Goal: Navigation & Orientation: Find specific page/section

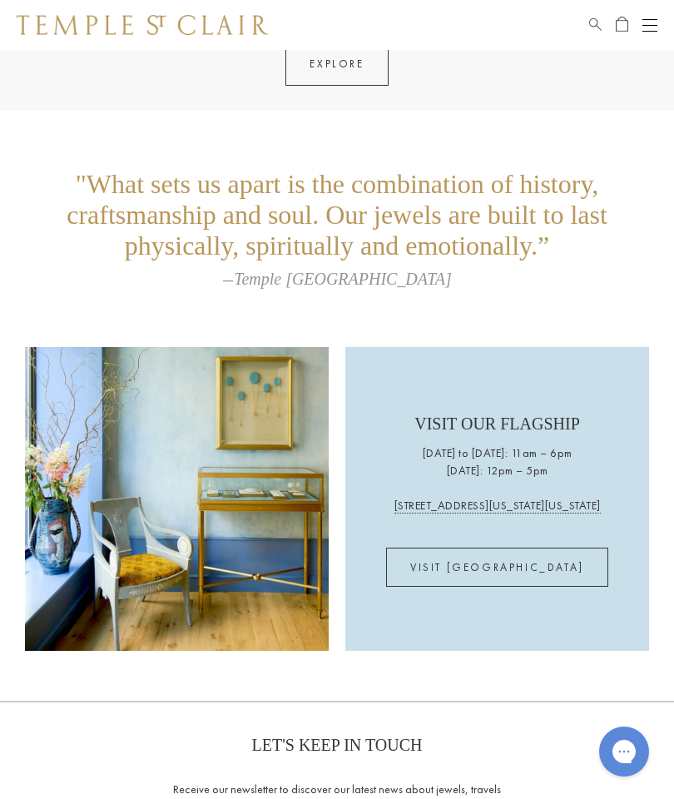
scroll to position [2658, 0]
click at [520, 571] on link "VISIT US" at bounding box center [497, 567] width 222 height 39
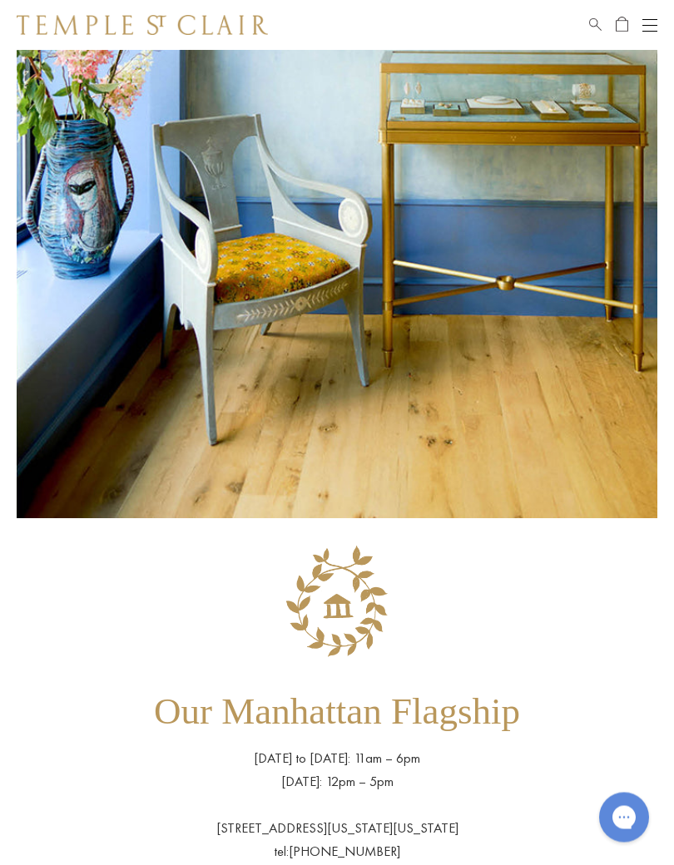
scroll to position [382, 0]
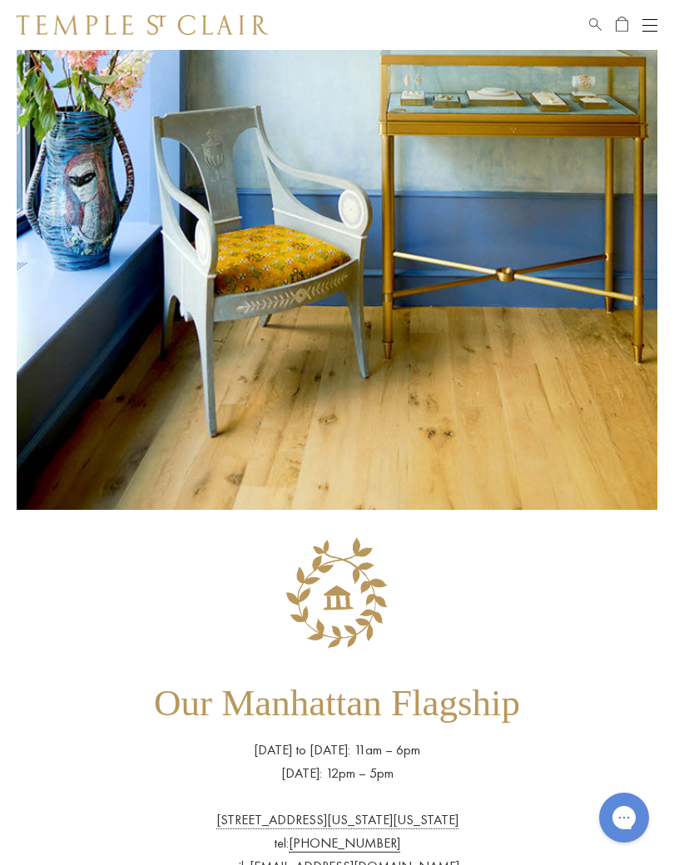
click at [518, 748] on div "Our Manhattan Flagship Wednesday to Saturday: 11am – 6pm Sunday: 12pm – 5pm 803…" at bounding box center [337, 856] width 641 height 658
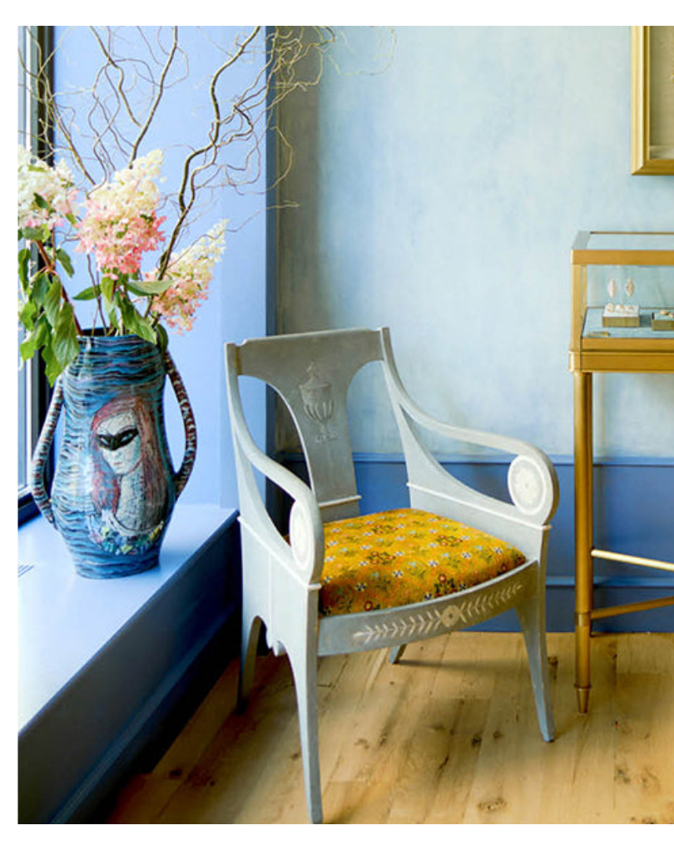
scroll to position [0, 0]
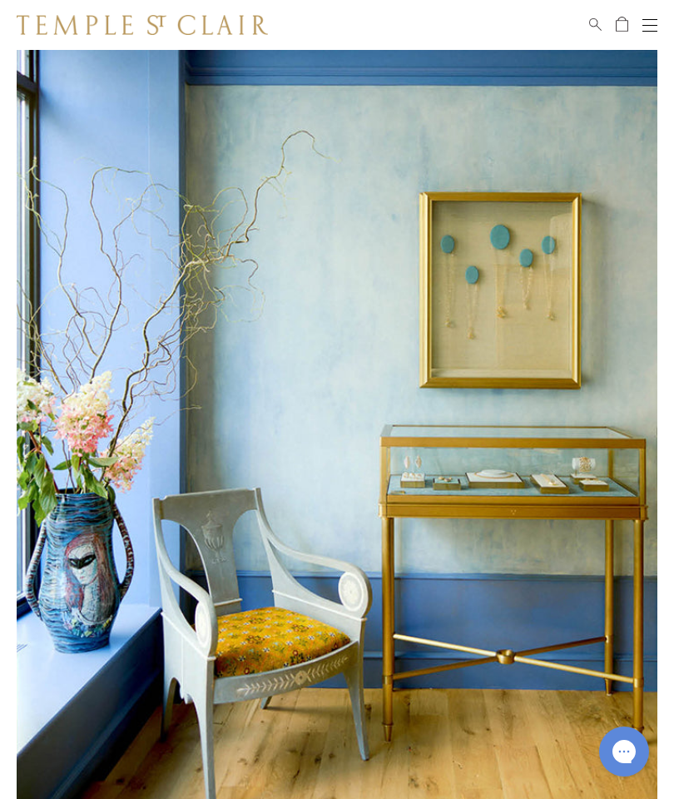
click at [656, 32] on button "Open navigation" at bounding box center [649, 25] width 15 height 20
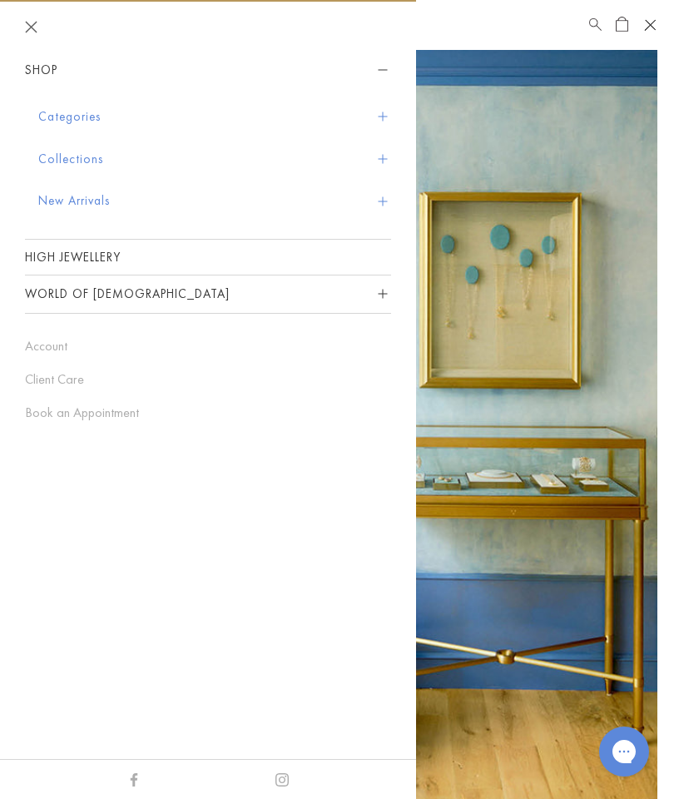
click at [595, 301] on img at bounding box center [337, 471] width 641 height 842
click at [37, 15] on header at bounding box center [208, 27] width 416 height 50
click at [37, 27] on button "Close navigation" at bounding box center [31, 27] width 12 height 12
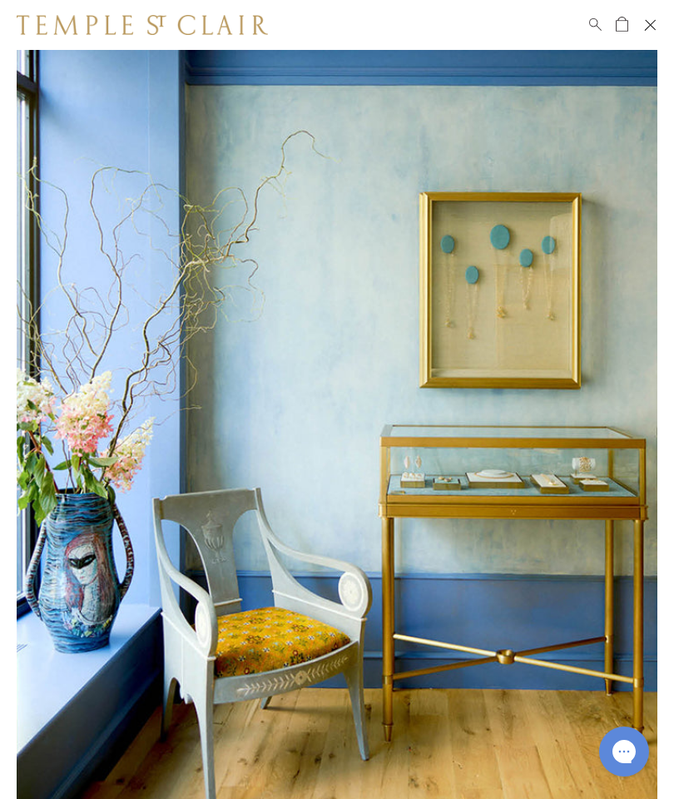
click at [203, 33] on img at bounding box center [142, 25] width 251 height 20
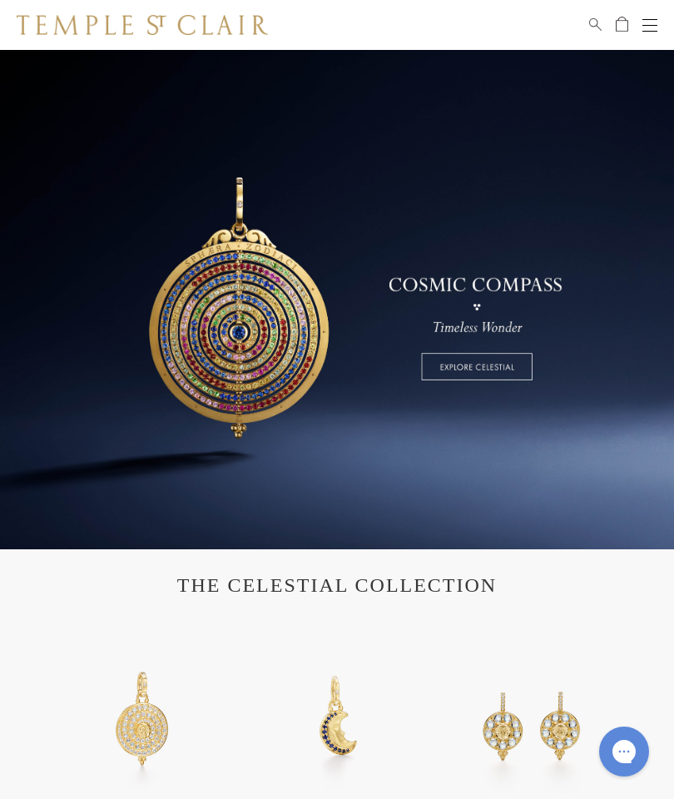
click at [649, 33] on button "Open navigation" at bounding box center [649, 25] width 15 height 20
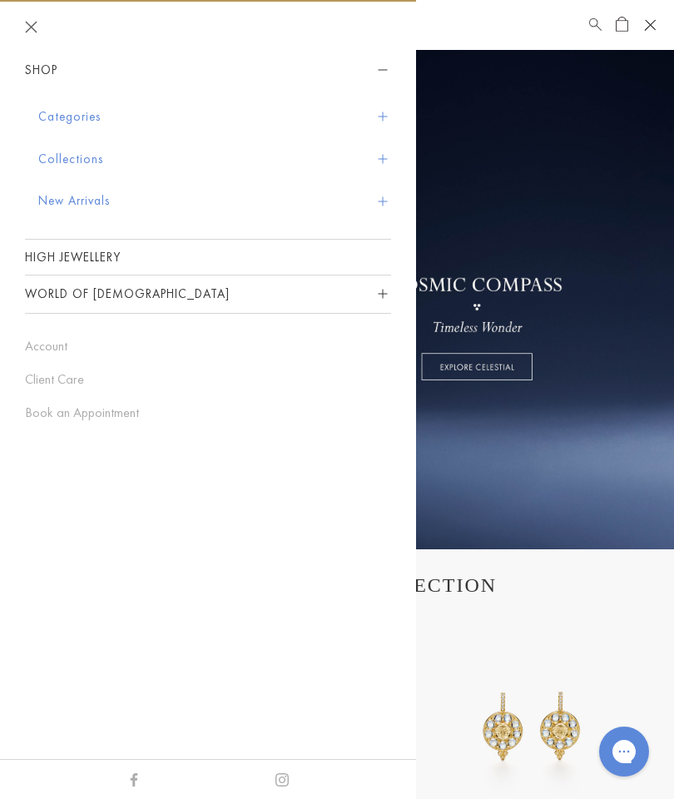
click at [2, 98] on div "Shop Categories Amulets Pendants & Charms Lockets Chains & Leather Cords Earrin…" at bounding box center [208, 237] width 416 height 370
click at [69, 160] on button "Collections" at bounding box center [214, 159] width 353 height 42
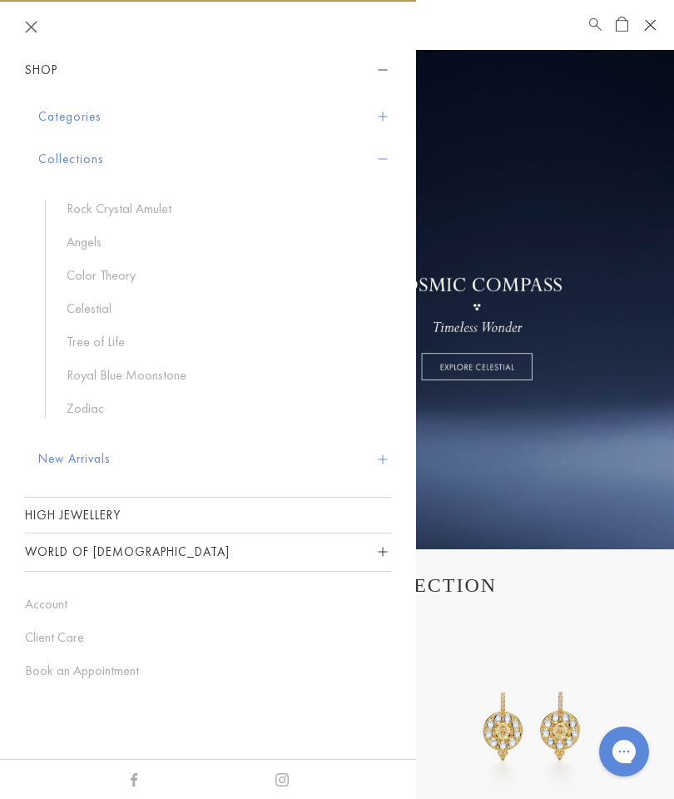
click at [7, 215] on div "Shop Categories Amulets Pendants & Charms Lockets Chains & Leather Cords Earrin…" at bounding box center [208, 366] width 416 height 628
click at [103, 267] on link "Color Theory" at bounding box center [221, 275] width 308 height 18
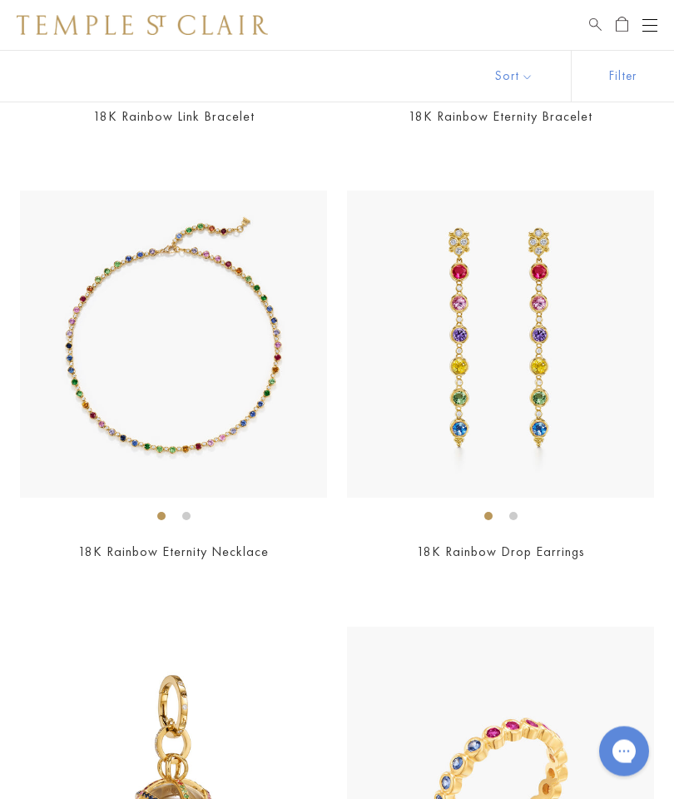
scroll to position [604, 0]
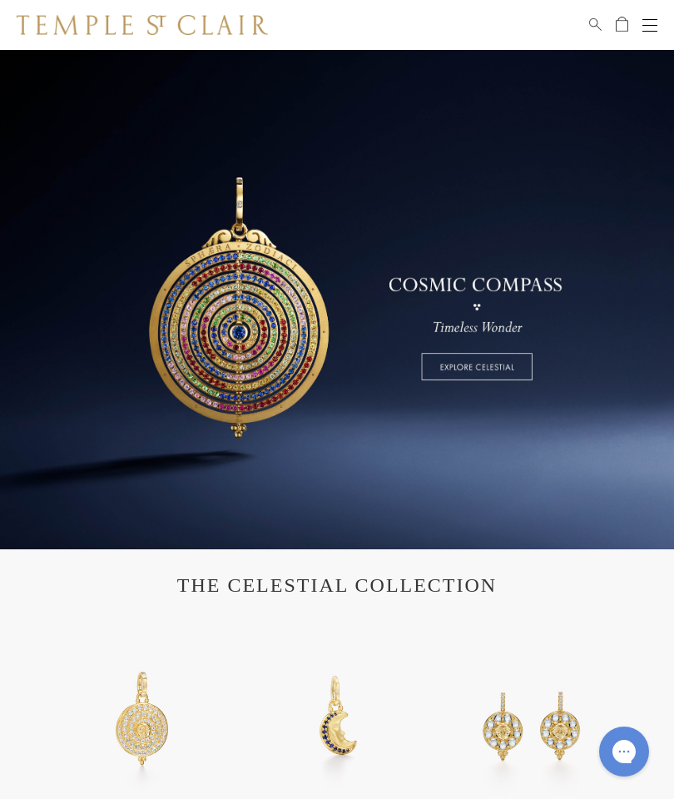
click at [70, 356] on link at bounding box center [337, 299] width 674 height 499
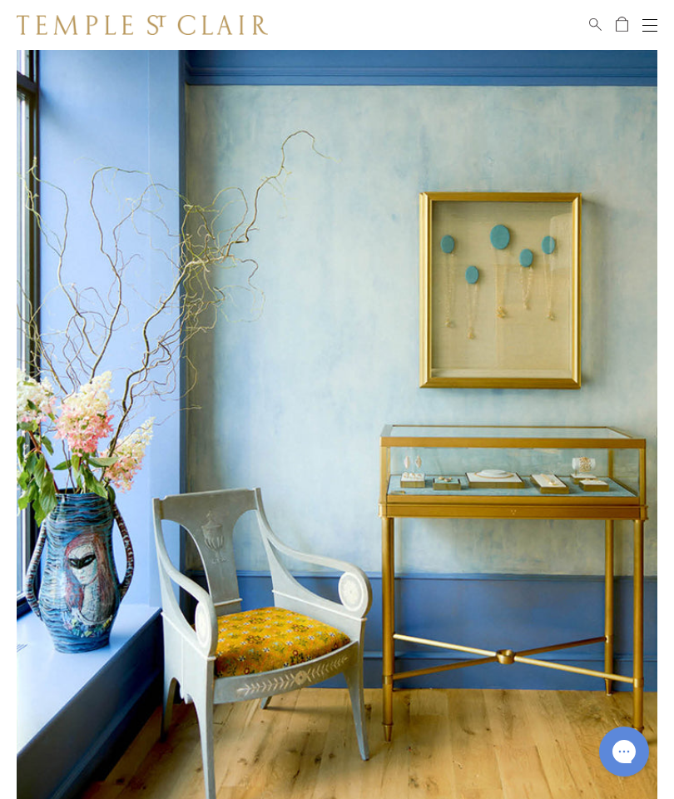
click at [662, 19] on div "Shop Shop Categories Amulets Pendants & Charms Lockets Chains & Leather Cords E…" at bounding box center [337, 25] width 674 height 50
click at [655, 17] on button "Open navigation" at bounding box center [649, 25] width 15 height 20
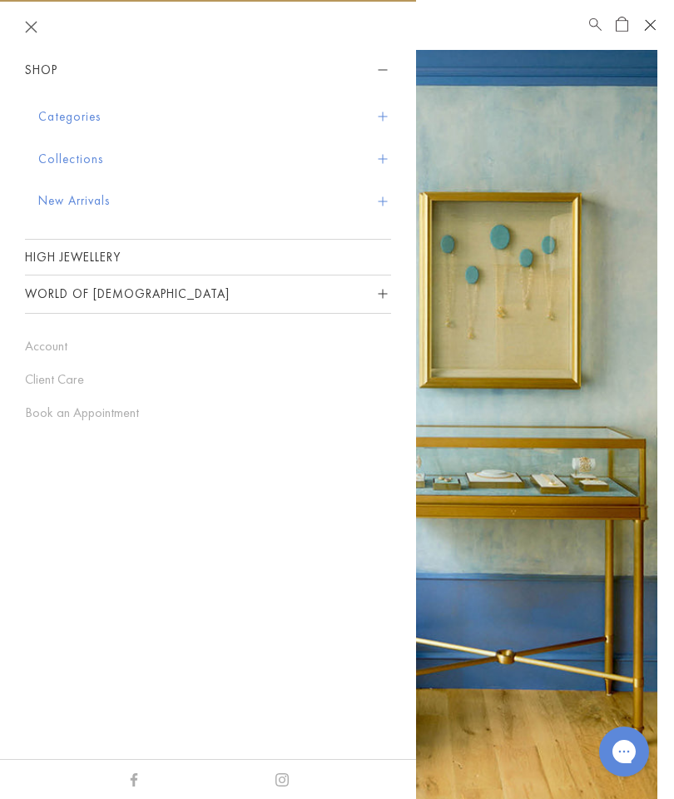
click at [59, 161] on button "Collections" at bounding box center [214, 159] width 353 height 42
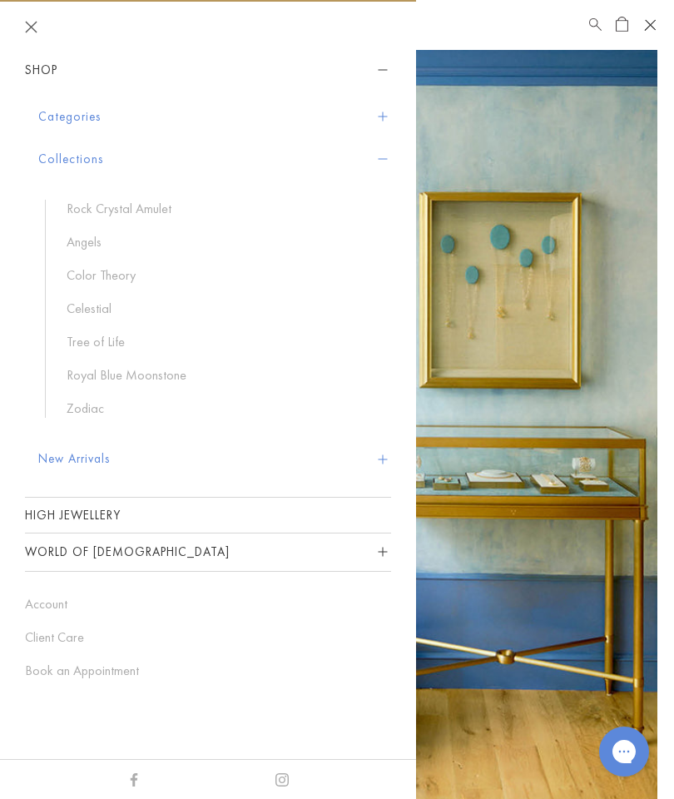
click at [94, 449] on button "New Arrivals" at bounding box center [214, 459] width 353 height 42
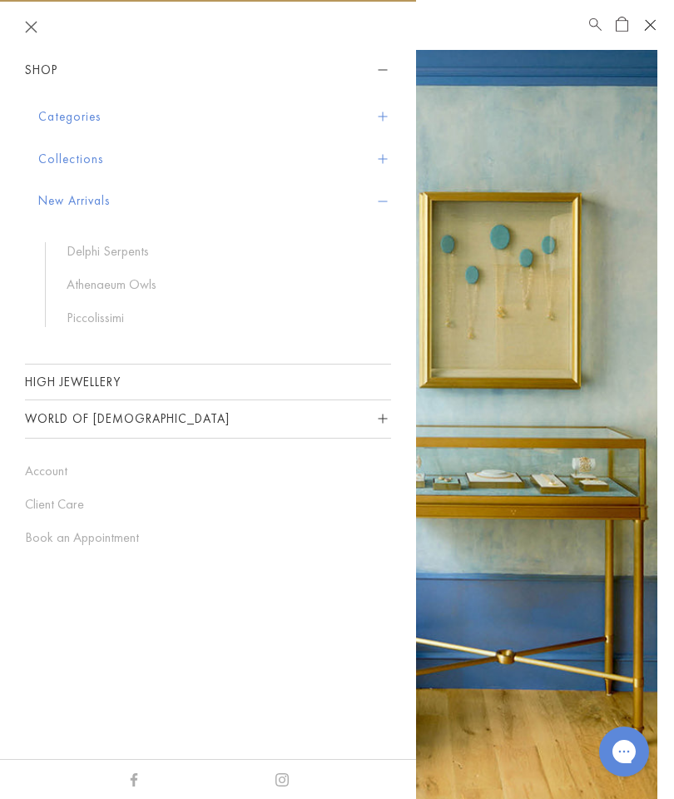
click at [137, 253] on link "Delphi Serpents" at bounding box center [221, 251] width 308 height 18
